Goal: Task Accomplishment & Management: Manage account settings

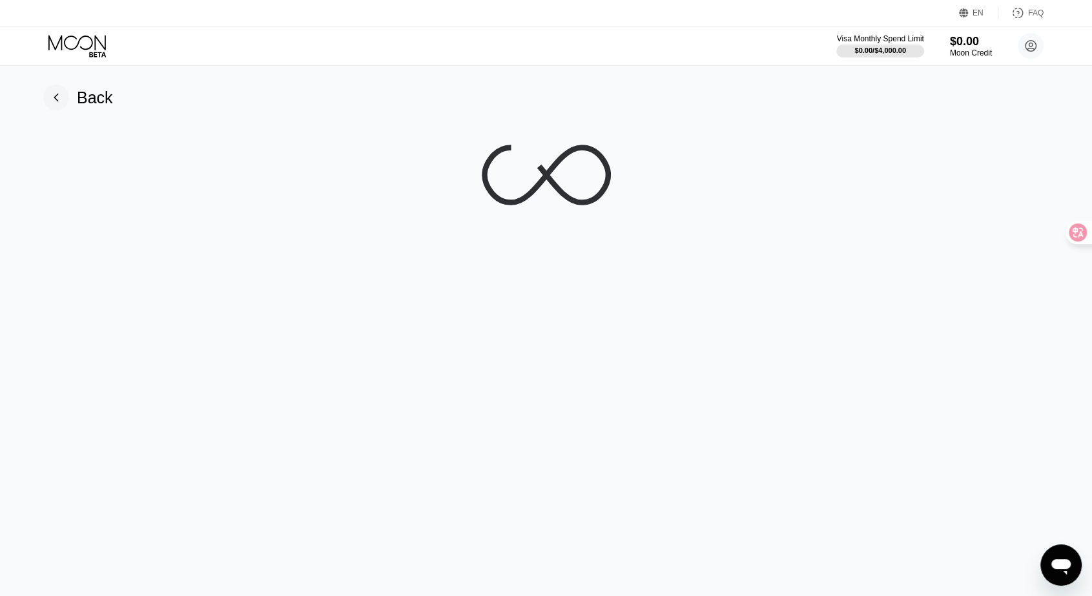
click at [75, 37] on icon at bounding box center [76, 42] width 57 height 15
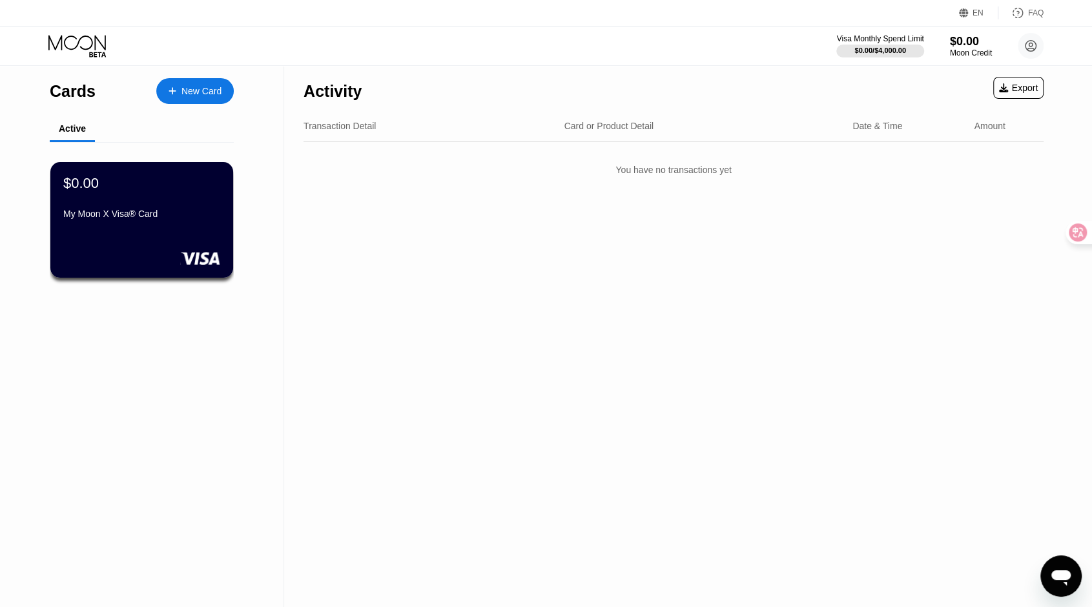
click at [210, 398] on div "Cards New Card Active $0.00 My Moon X Visa® Card" at bounding box center [142, 336] width 284 height 542
click at [193, 383] on div "Cards New Card Active $0.00 My Moon X Visa® Card" at bounding box center [142, 336] width 284 height 542
click at [357, 376] on div "Activity Export Transaction Detail Card or Product Detail Date & Time Amount Yo…" at bounding box center [673, 336] width 779 height 542
click at [192, 448] on div "Cards New Card Active $0.00 My Moon X Visa® Card" at bounding box center [142, 336] width 284 height 542
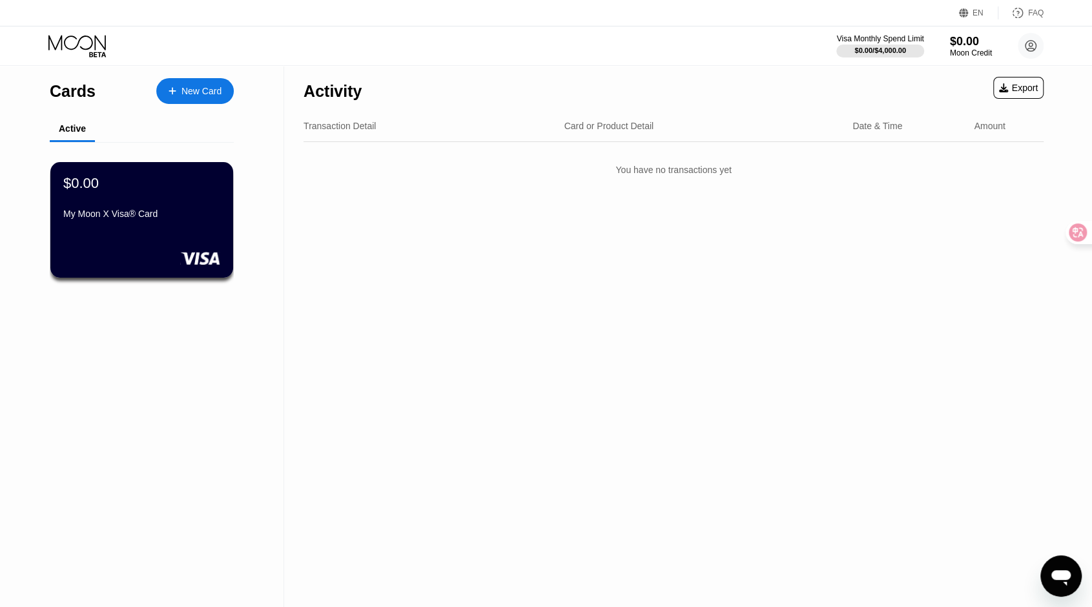
click at [234, 420] on div "Cards New Card Active $0.00 My Moon X Visa® Card" at bounding box center [142, 336] width 284 height 542
click at [402, 416] on div "Activity Export Transaction Detail Card or Product Detail Date & Time Amount Yo…" at bounding box center [673, 336] width 779 height 542
click at [192, 453] on div "Cards New Card Active $0.00 My Moon X Visa® Card" at bounding box center [142, 336] width 284 height 542
click at [257, 421] on div "Cards New Card Active $0.00 My Moon X Visa® Card" at bounding box center [142, 336] width 284 height 542
